Goal: Register for event/course

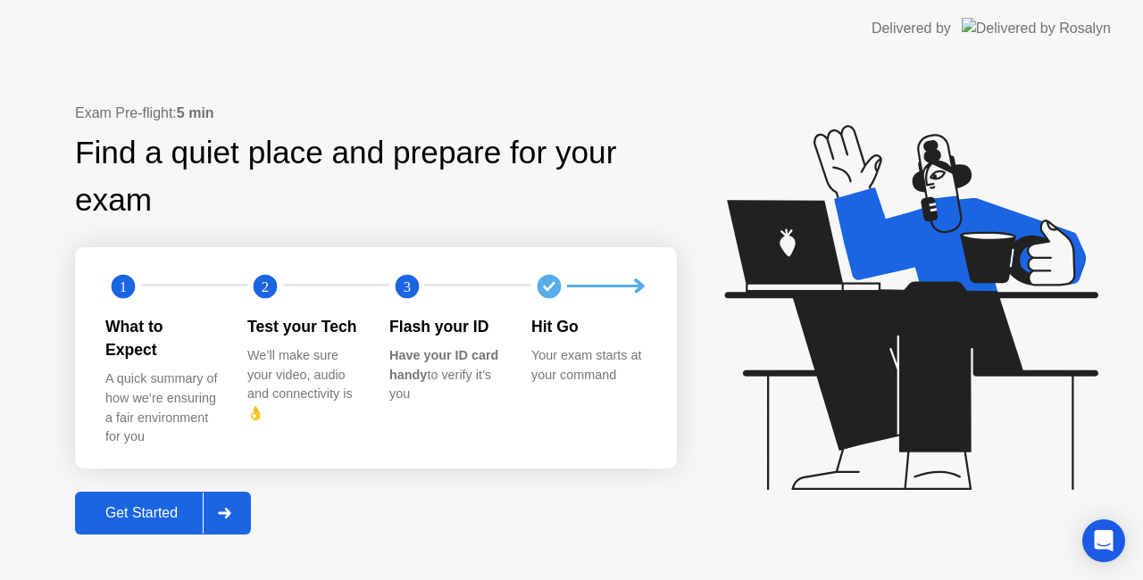
click at [223, 493] on div at bounding box center [224, 513] width 43 height 41
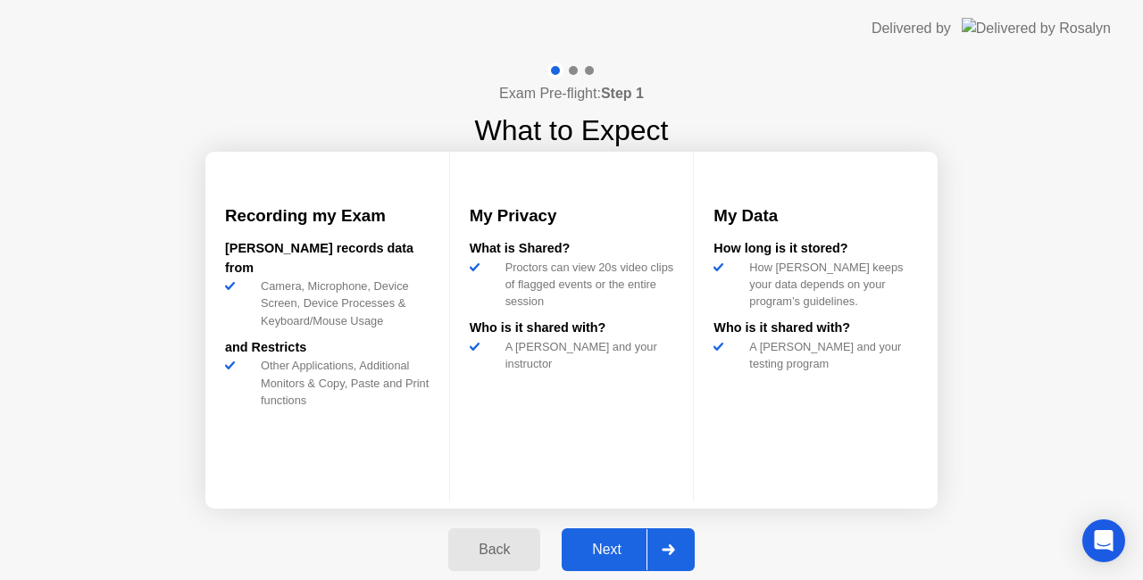
click at [629, 543] on div "Next" at bounding box center [606, 550] width 79 height 16
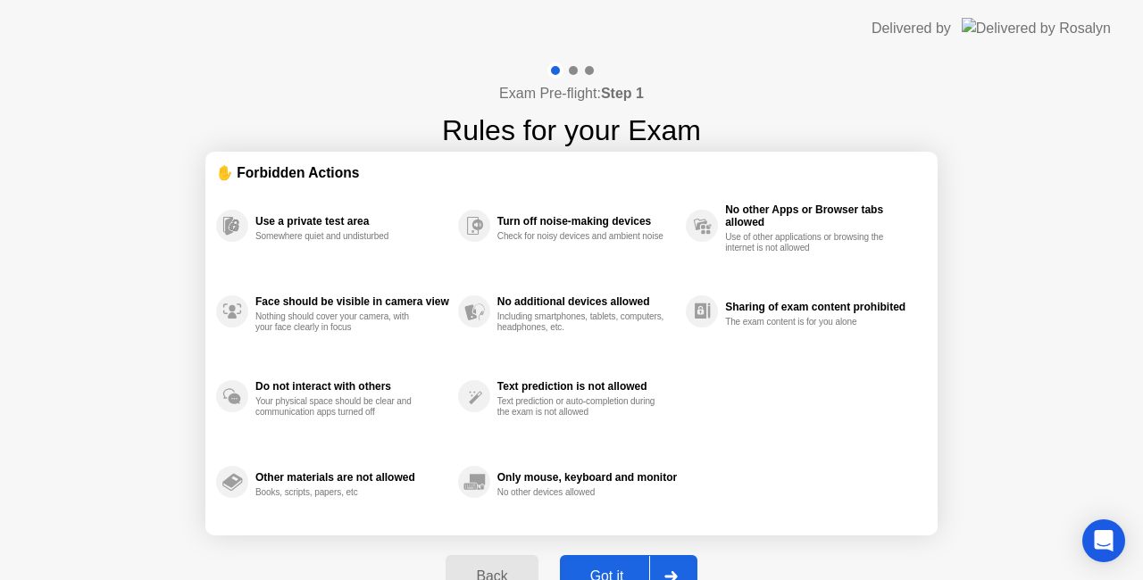
click at [629, 543] on div "Back Got it" at bounding box center [571, 577] width 272 height 82
click at [671, 571] on icon at bounding box center [670, 576] width 12 height 11
select select "**********"
select select "*******"
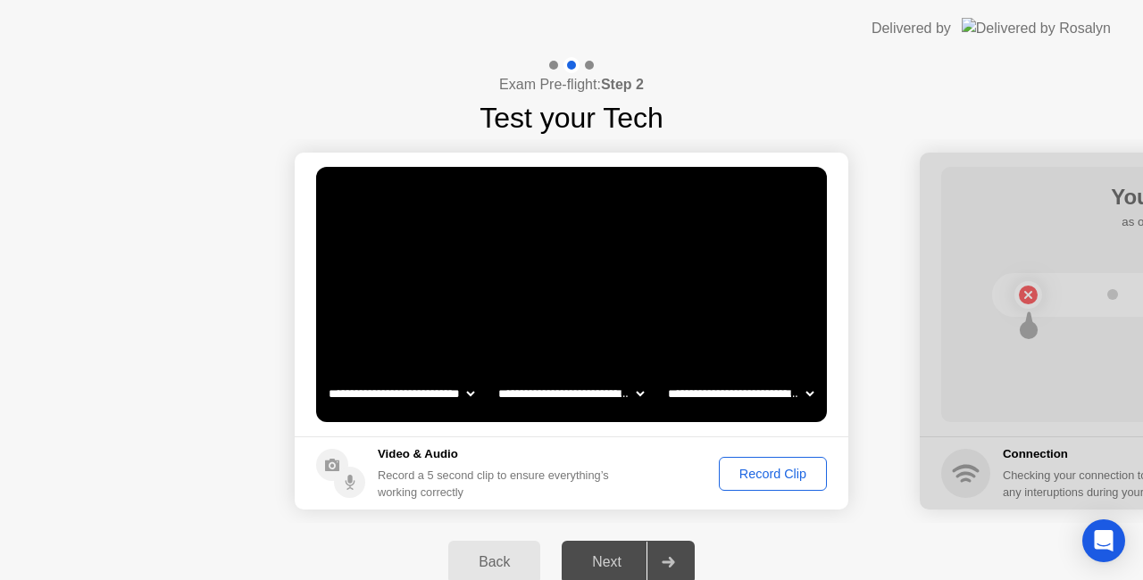
click at [786, 481] on div "Record Clip" at bounding box center [773, 474] width 96 height 14
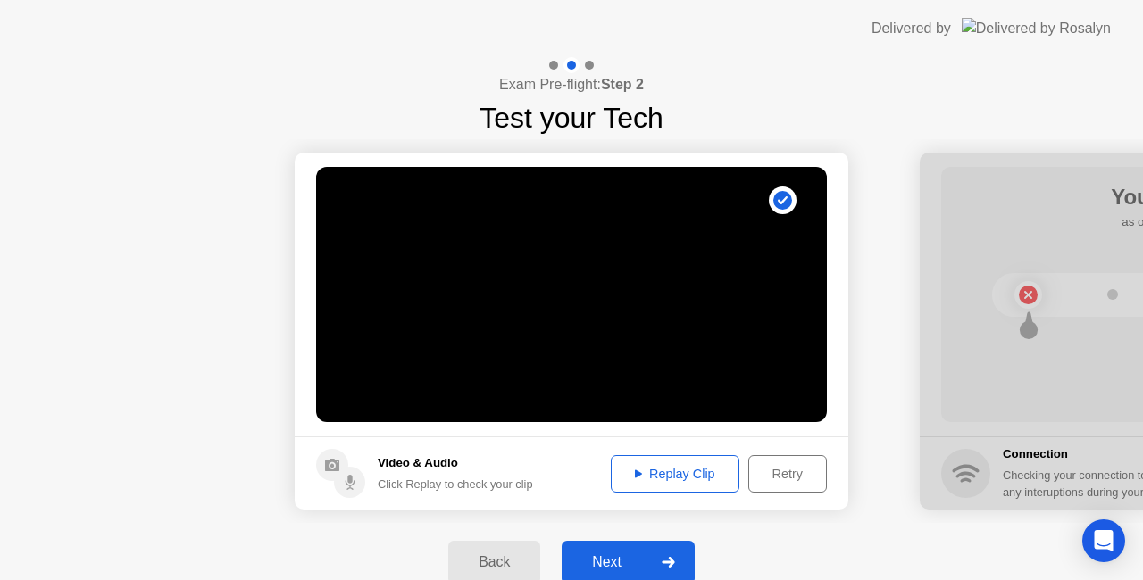
click at [655, 554] on div at bounding box center [667, 562] width 43 height 41
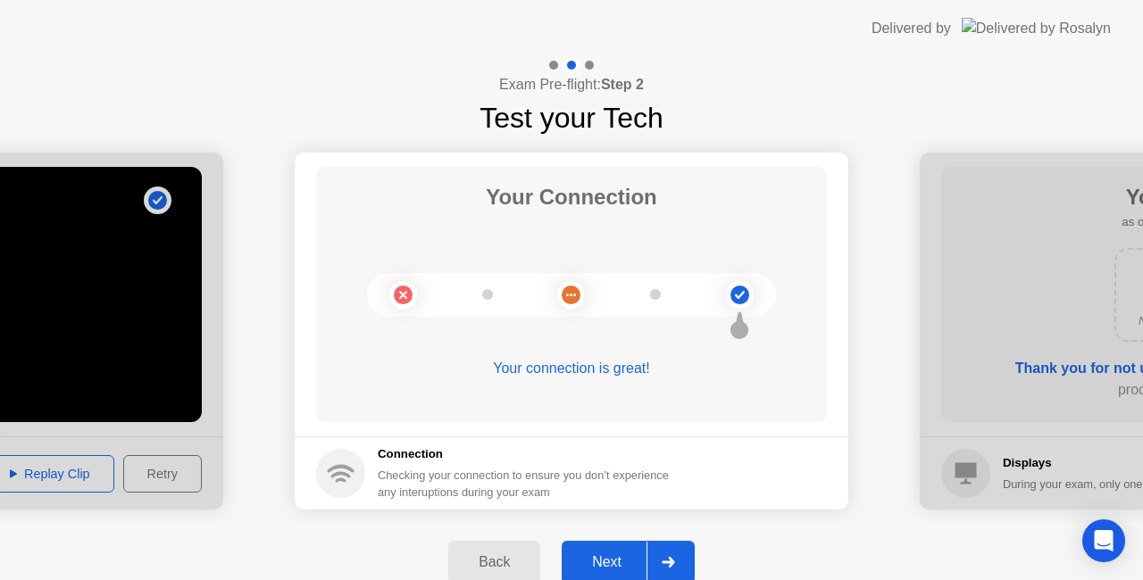
click at [674, 561] on icon at bounding box center [668, 562] width 13 height 11
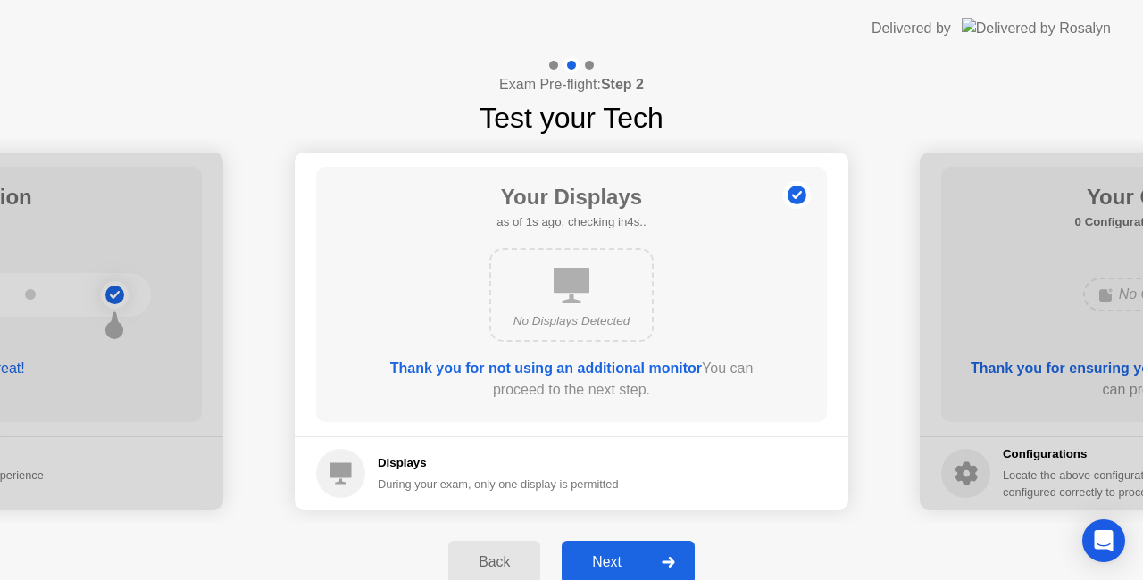
click at [674, 561] on icon at bounding box center [668, 562] width 13 height 11
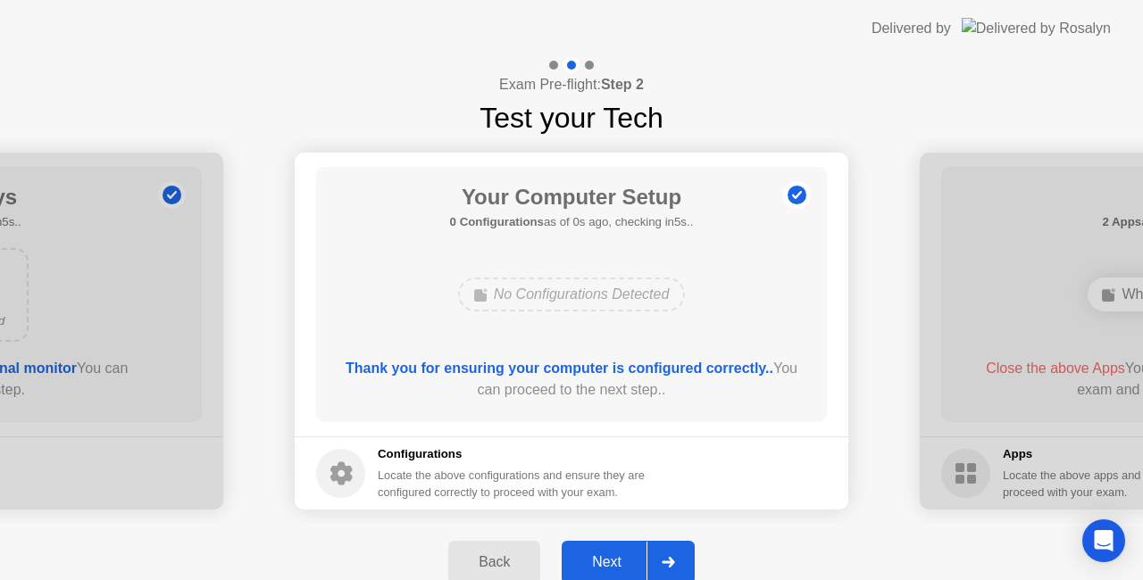
click at [674, 561] on icon at bounding box center [668, 562] width 13 height 11
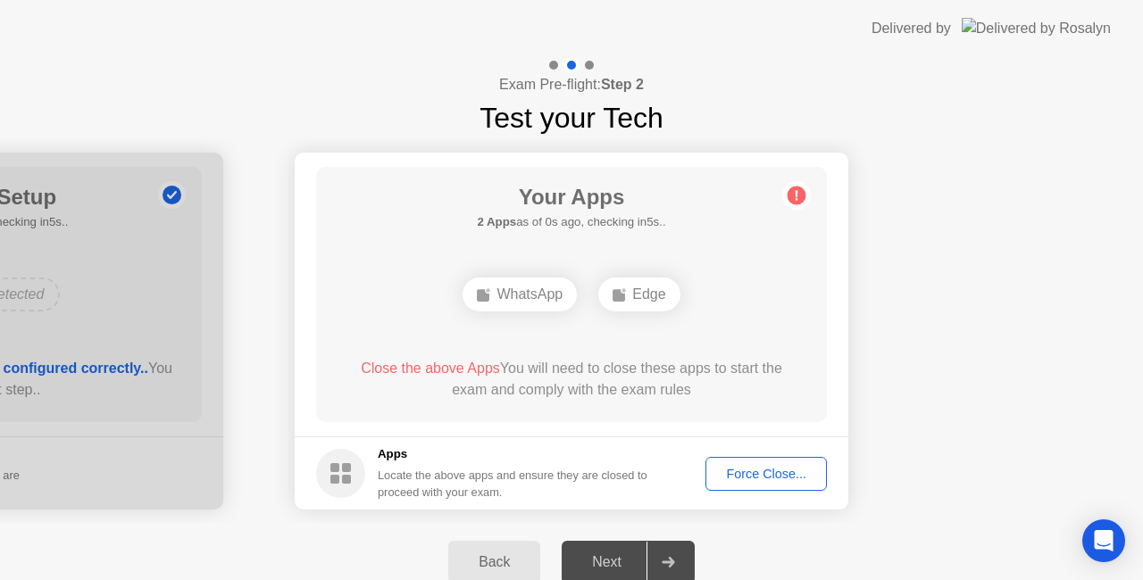
click at [674, 561] on icon at bounding box center [668, 562] width 13 height 11
click at [770, 467] on div "Force Close..." at bounding box center [766, 474] width 109 height 14
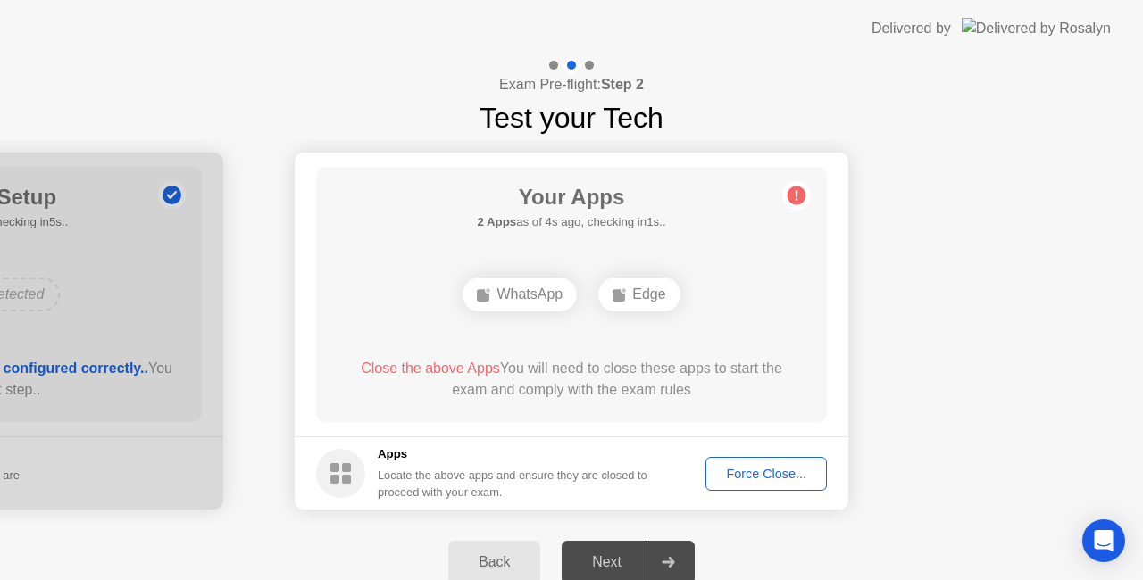
click at [753, 471] on div "Force Close..." at bounding box center [766, 474] width 109 height 14
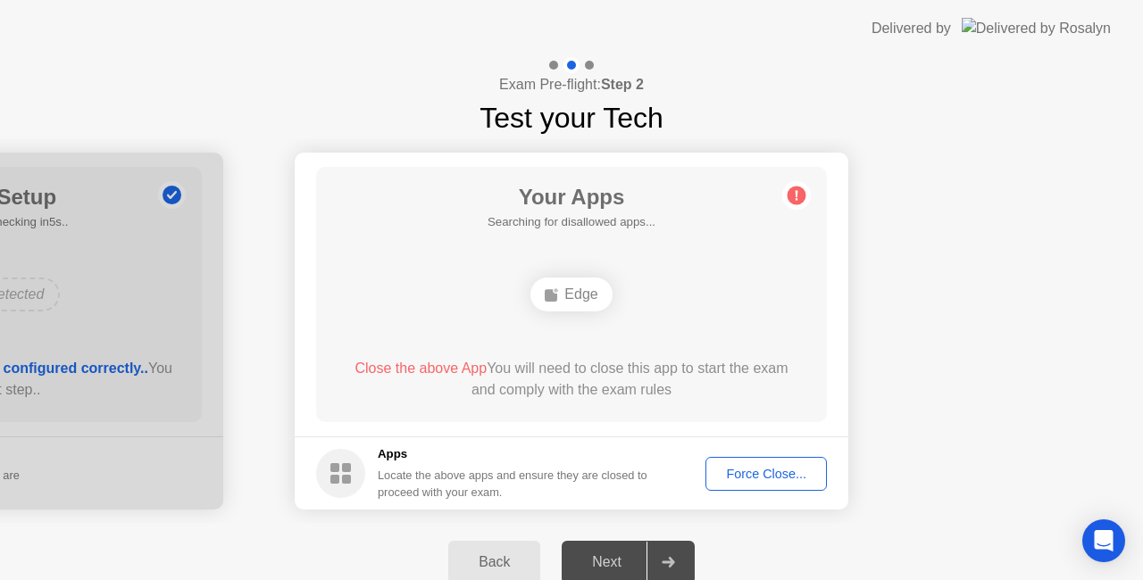
click at [748, 468] on div "Force Close..." at bounding box center [766, 474] width 109 height 14
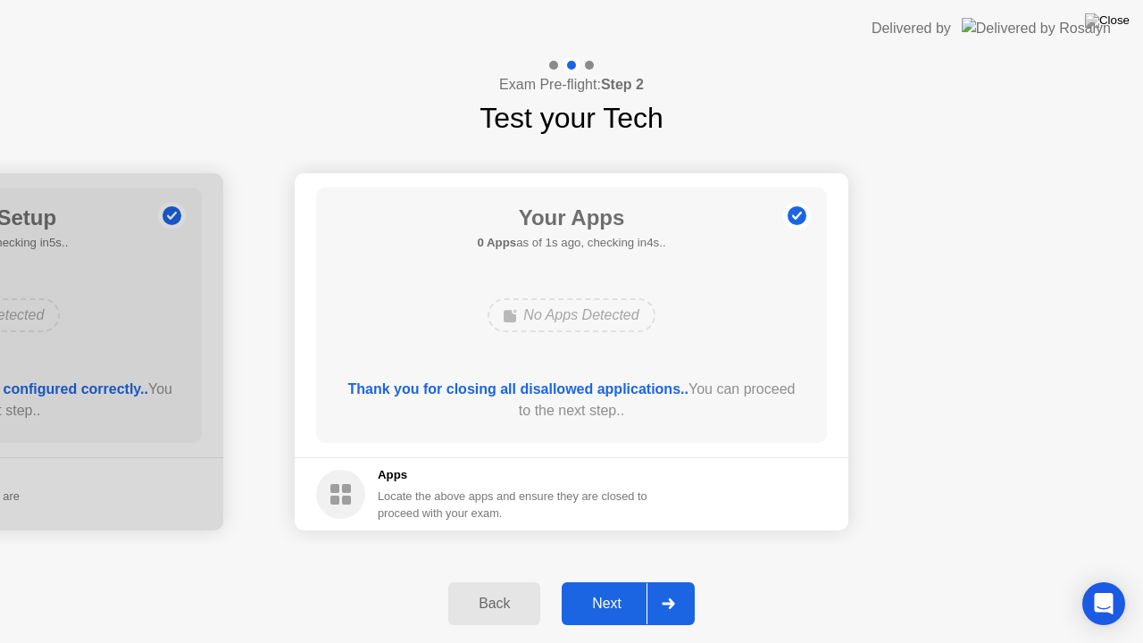
click at [666, 579] on div at bounding box center [667, 603] width 43 height 41
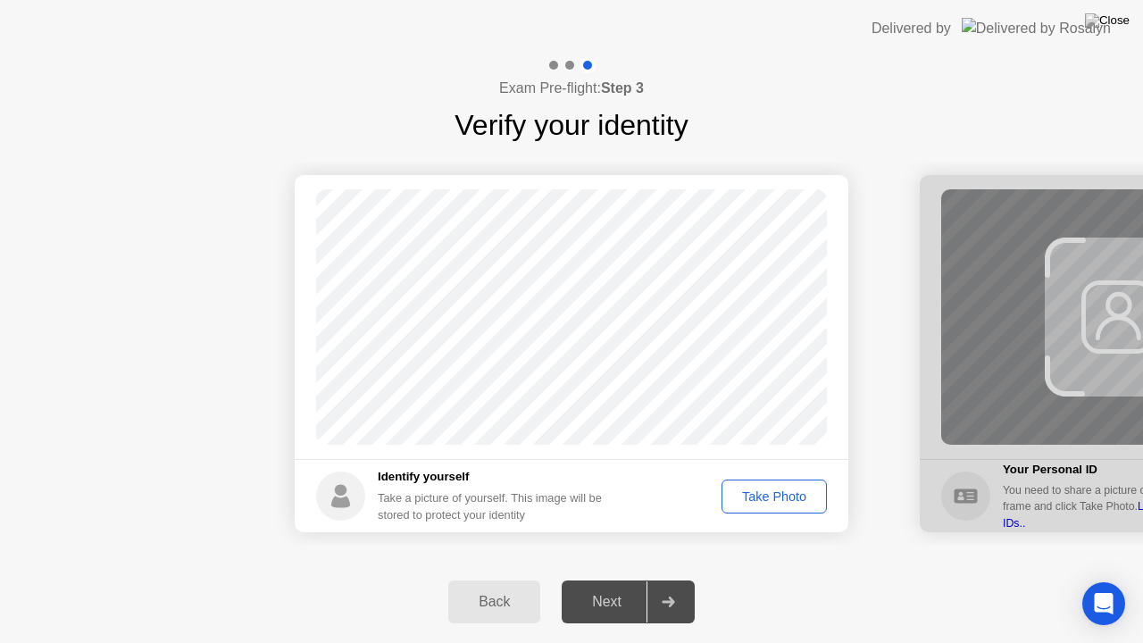
click at [764, 491] on div "Take Photo" at bounding box center [774, 496] width 93 height 14
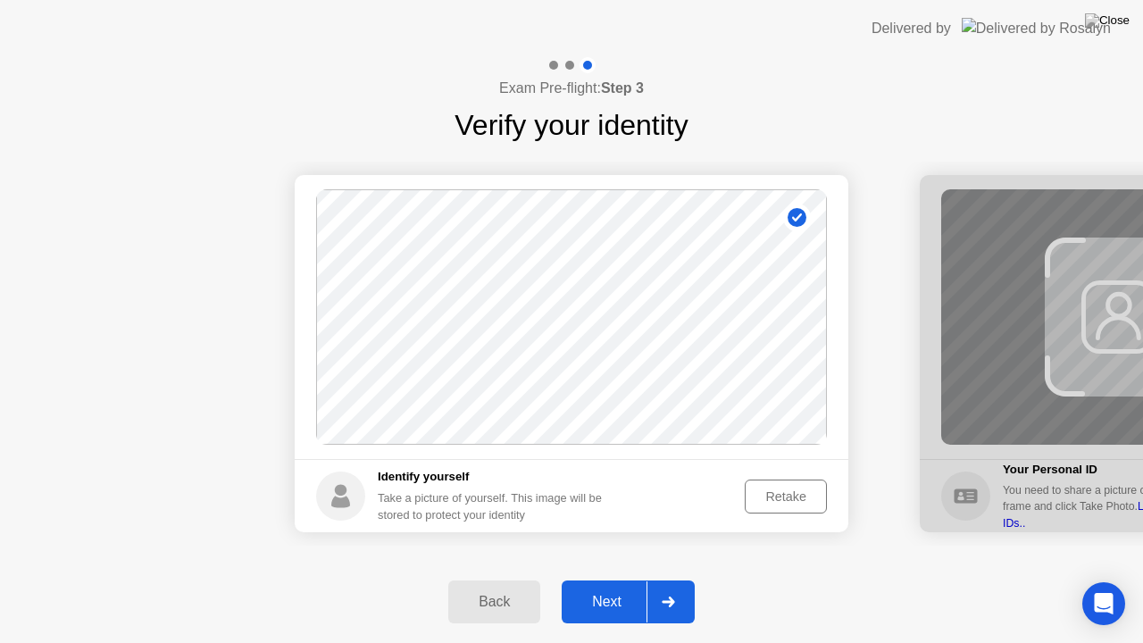
click at [676, 579] on div at bounding box center [667, 601] width 43 height 41
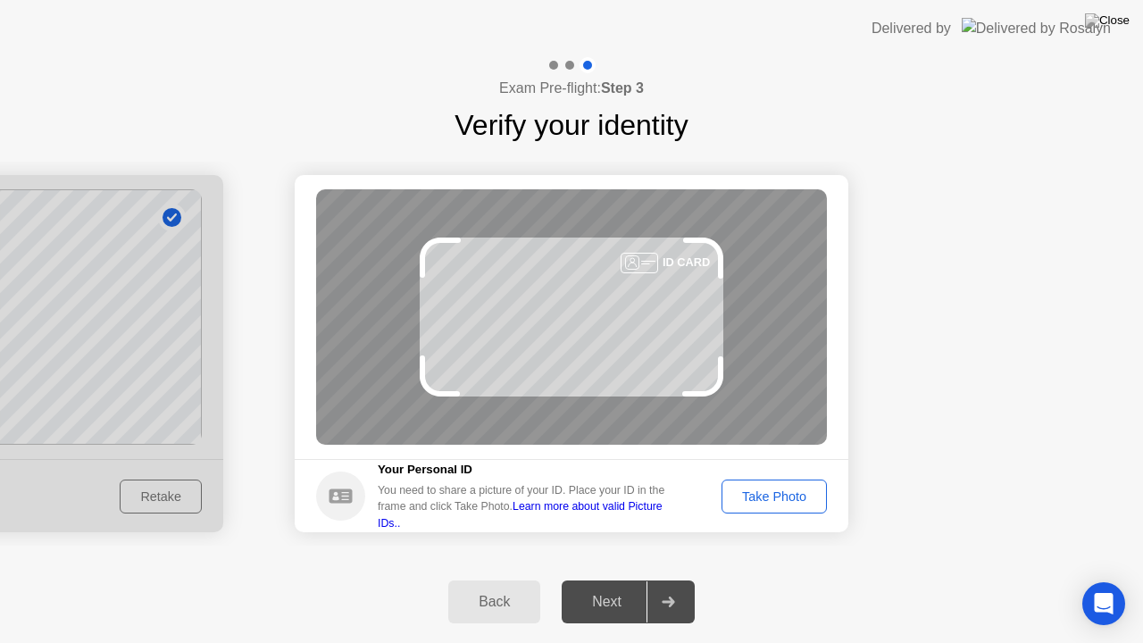
click at [757, 489] on div "Take Photo" at bounding box center [774, 496] width 93 height 14
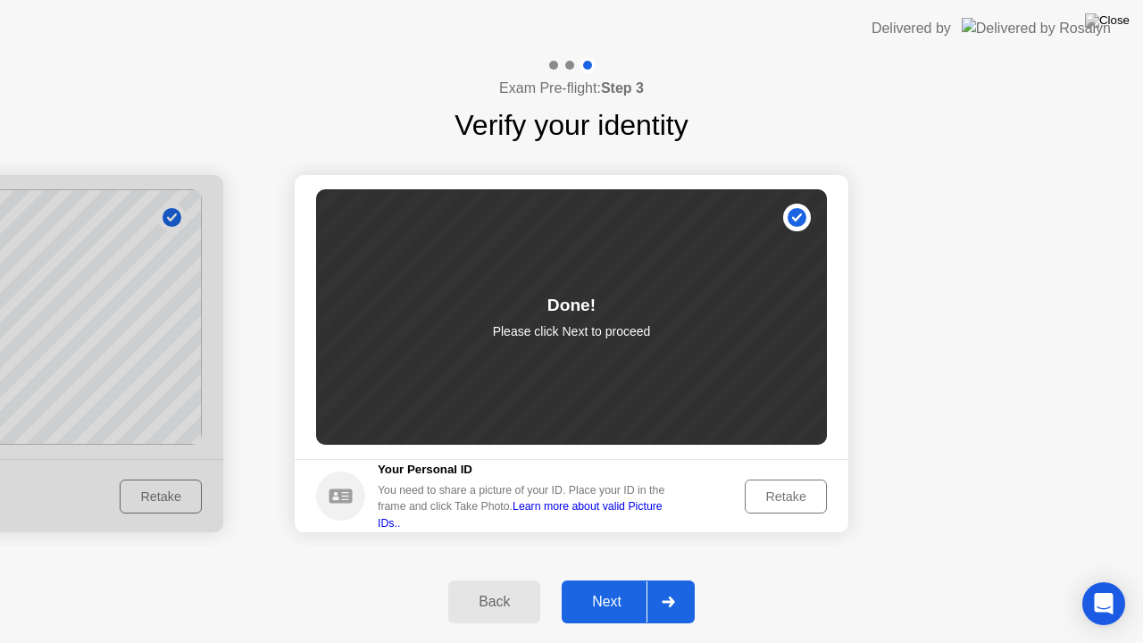
click at [670, 579] on div at bounding box center [667, 601] width 43 height 41
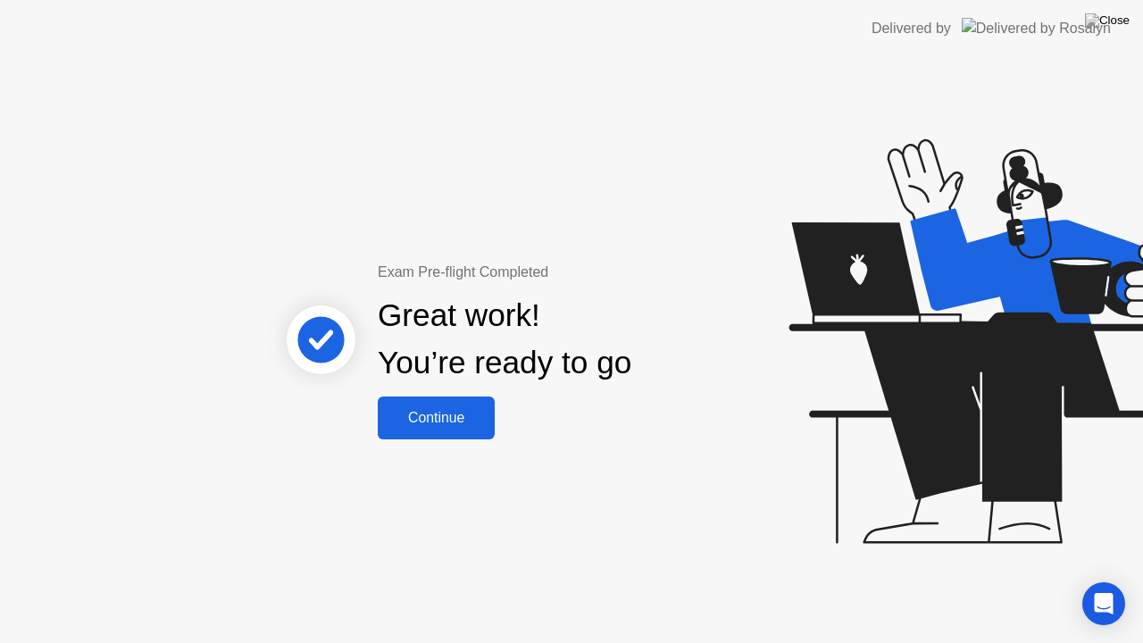
click at [430, 414] on div "Continue" at bounding box center [436, 418] width 106 height 16
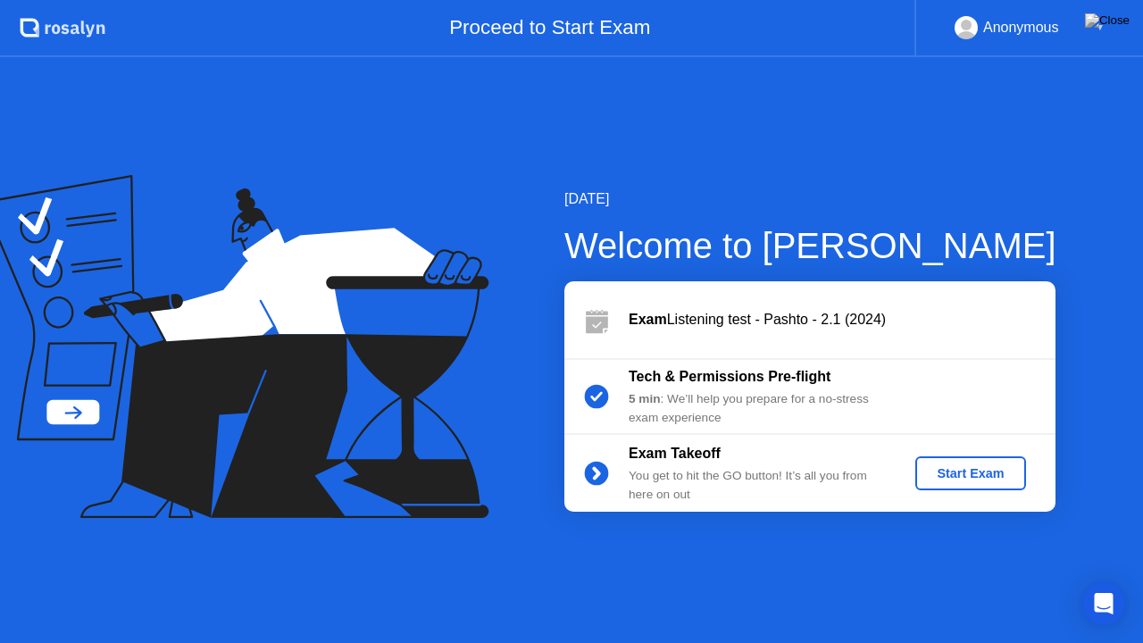
click at [932, 468] on div "Start Exam" at bounding box center [970, 473] width 96 height 14
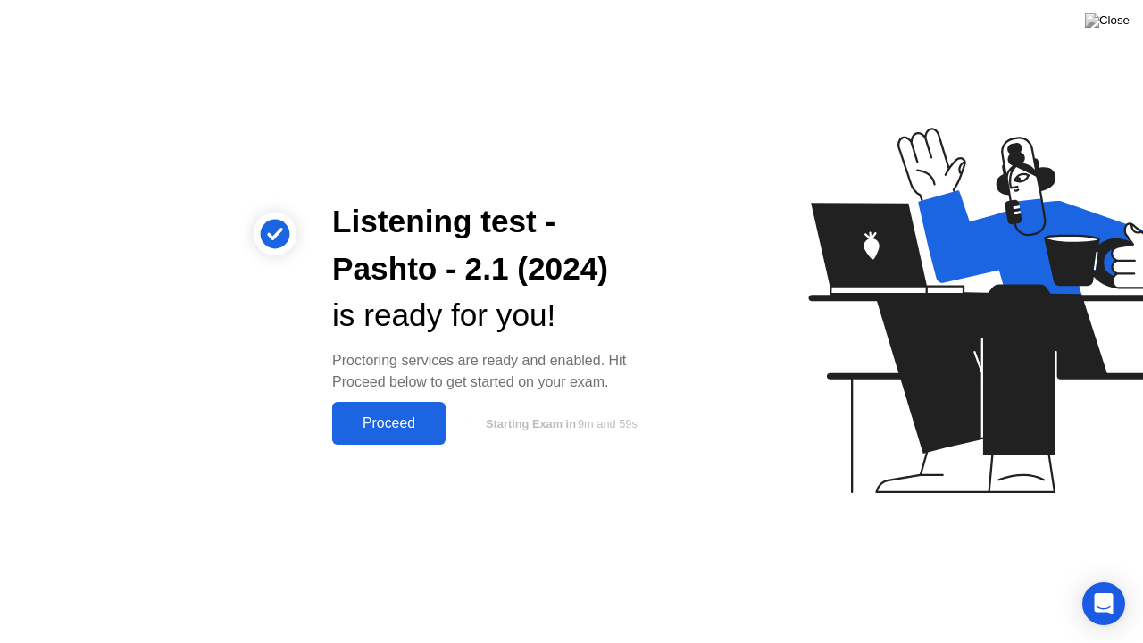
click at [427, 422] on div "Proceed" at bounding box center [388, 423] width 103 height 16
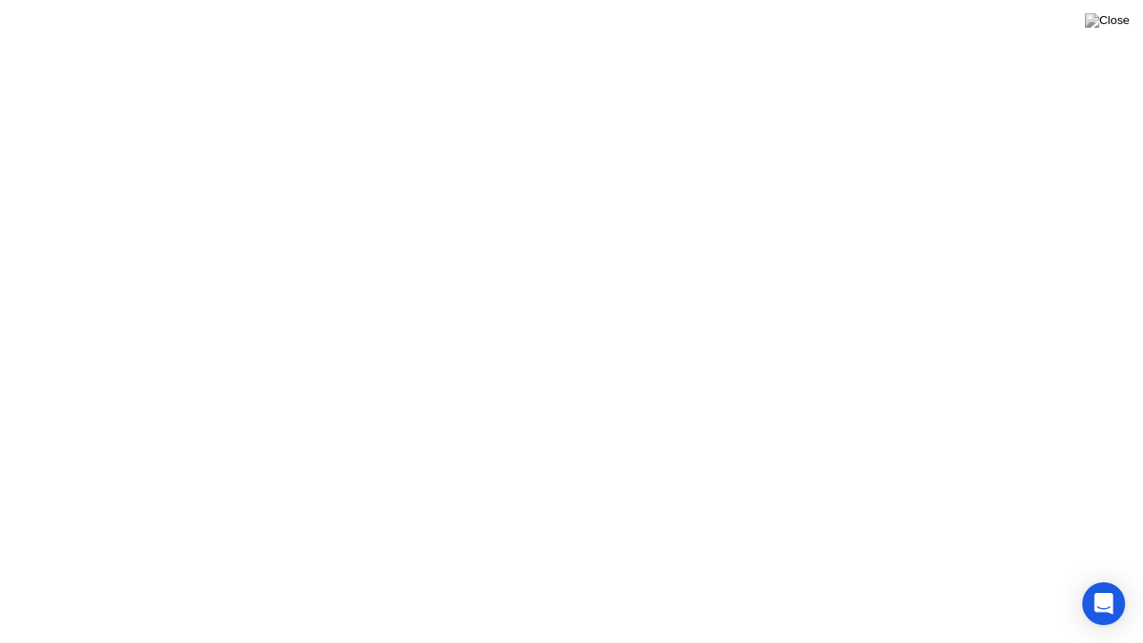
click div "Heads up! A [PERSON_NAME] reviewed a flagged event in your session and wants to…"
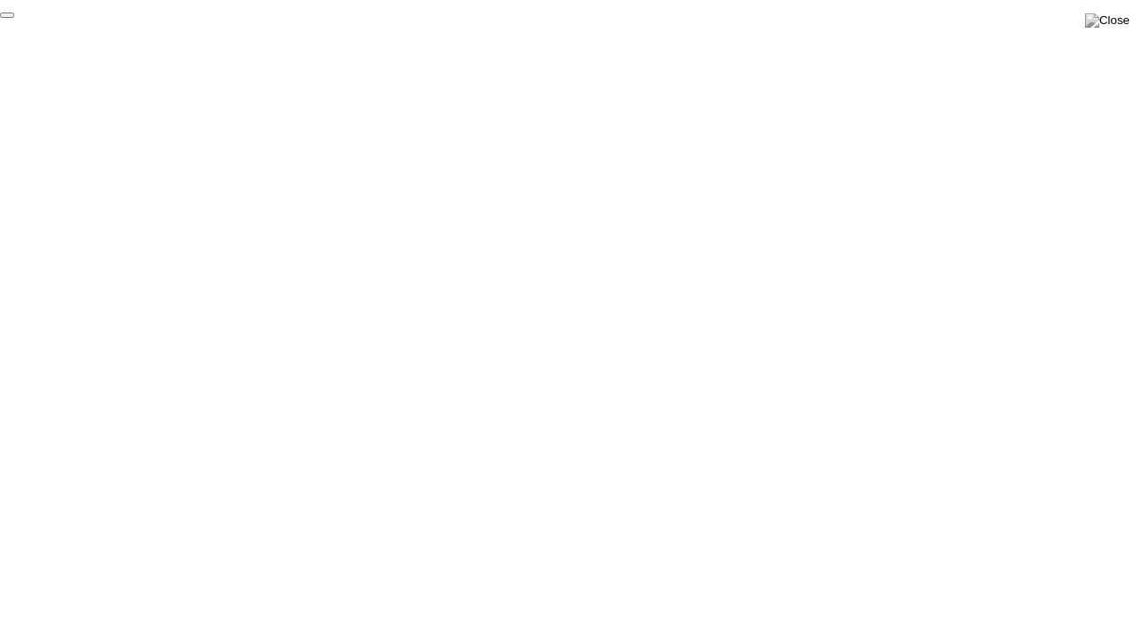
click div "End Proctoring Session"
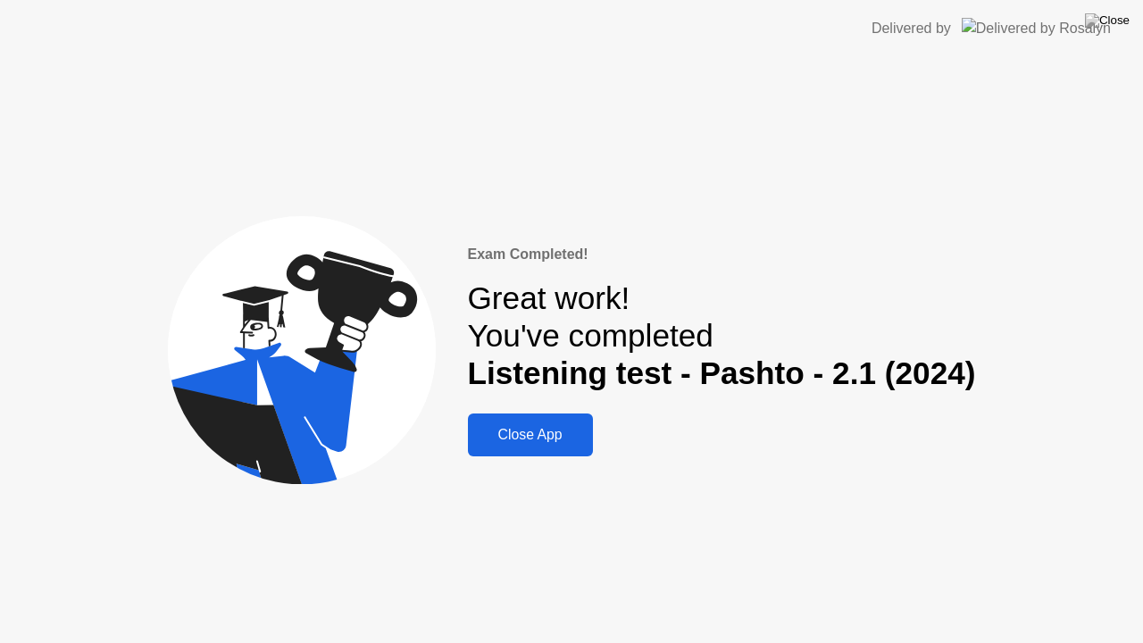
click at [550, 443] on div "Close App" at bounding box center [530, 435] width 114 height 16
